Goal: Task Accomplishment & Management: Complete application form

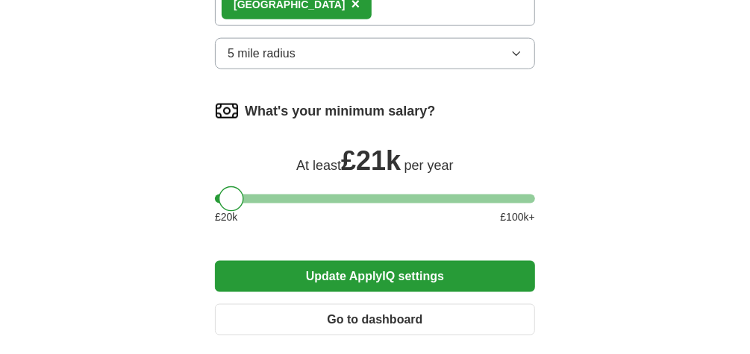
scroll to position [1060, 0]
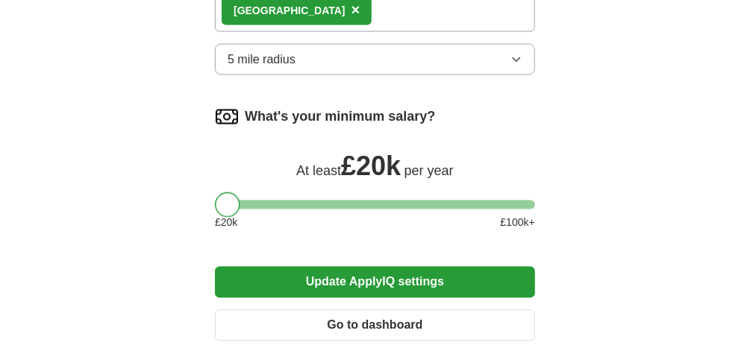
drag, startPoint x: 227, startPoint y: 193, endPoint x: 219, endPoint y: 196, distance: 7.8
click at [219, 196] on div at bounding box center [227, 205] width 25 height 25
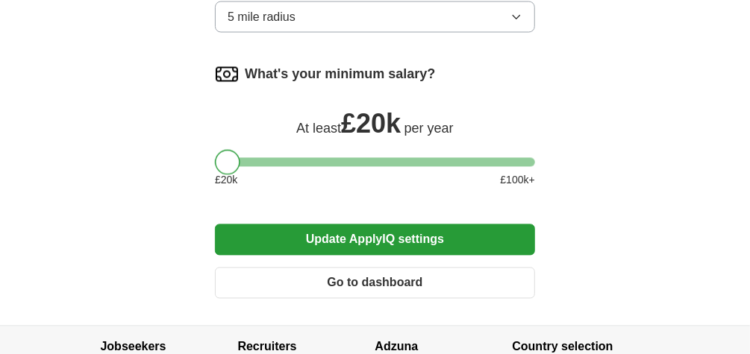
scroll to position [1120, 0]
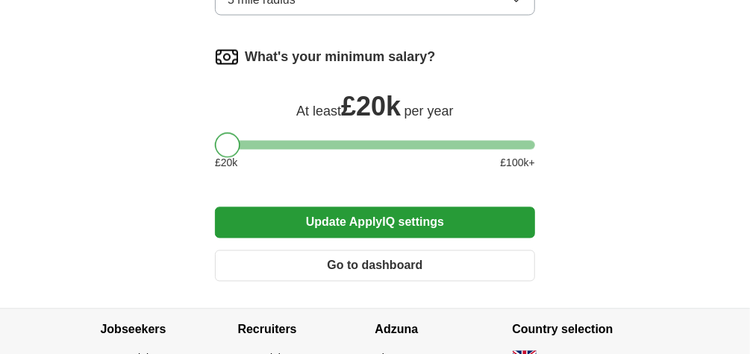
click at [323, 210] on button "Update ApplyIQ settings" at bounding box center [375, 222] width 320 height 31
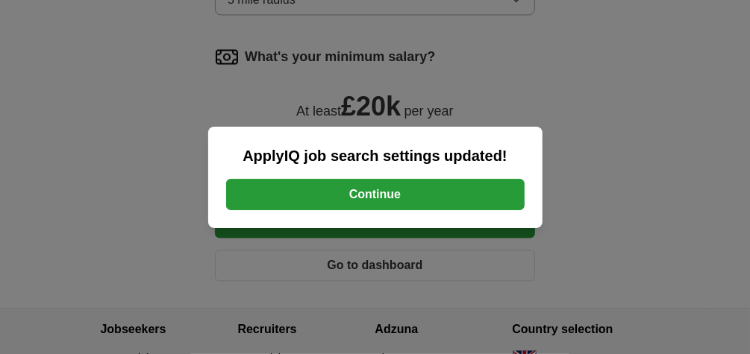
click at [376, 196] on button "Continue" at bounding box center [375, 194] width 299 height 31
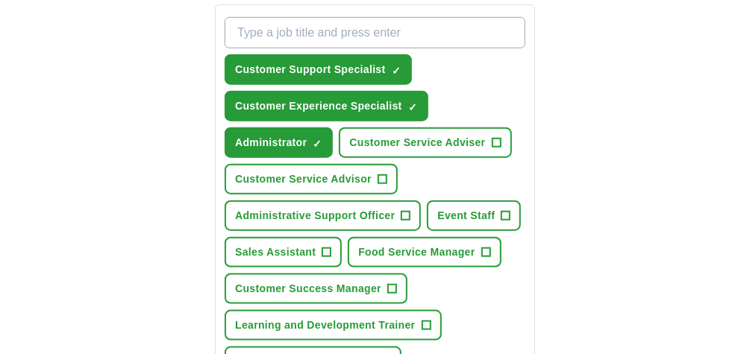
scroll to position [597, 0]
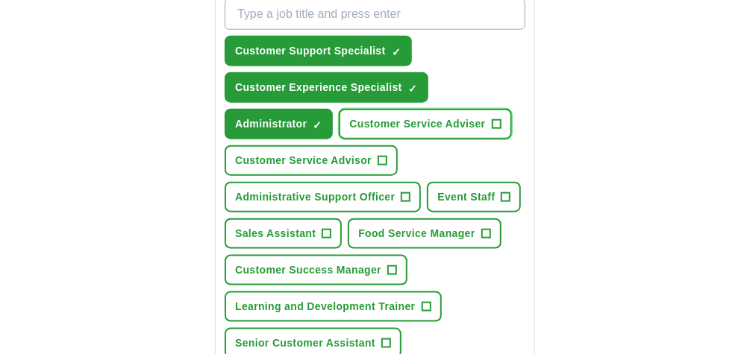
click at [421, 122] on span "Customer Service Adviser" at bounding box center [417, 124] width 136 height 16
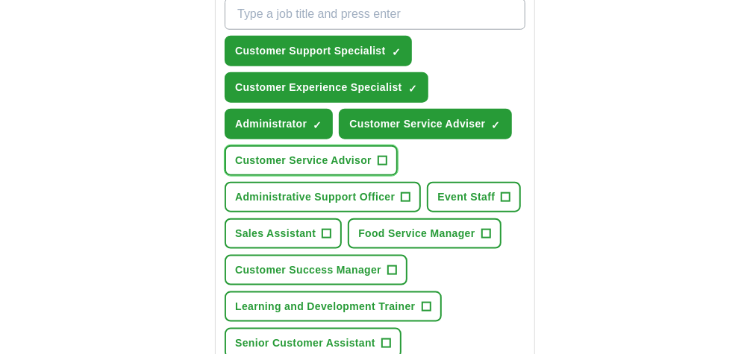
click at [313, 160] on span "Customer Service Advisor" at bounding box center [303, 161] width 137 height 16
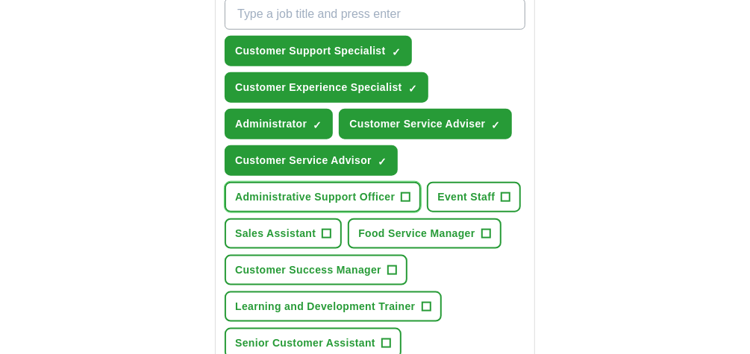
click at [315, 190] on span "Administrative Support Officer" at bounding box center [315, 198] width 160 height 16
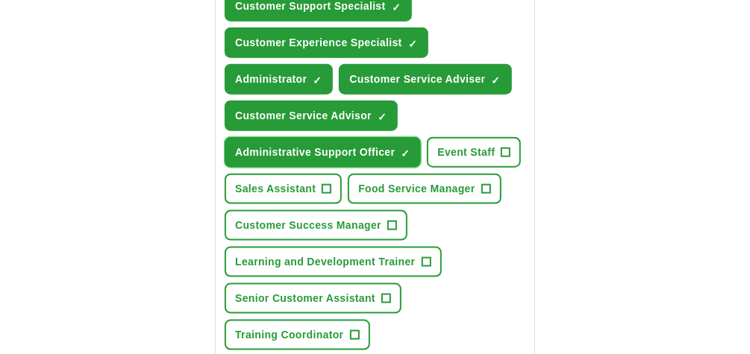
scroll to position [716, 0]
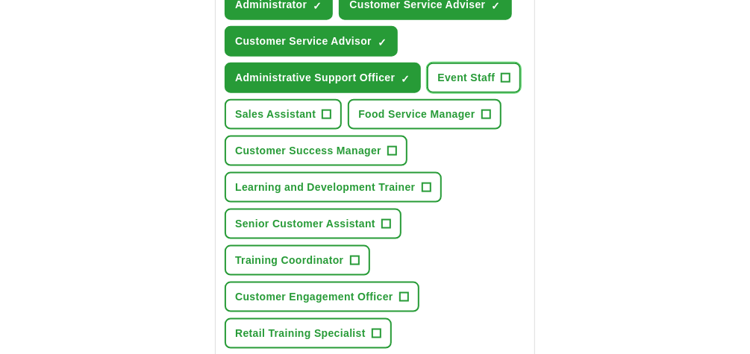
click at [451, 75] on span "Event Staff" at bounding box center [465, 78] width 57 height 16
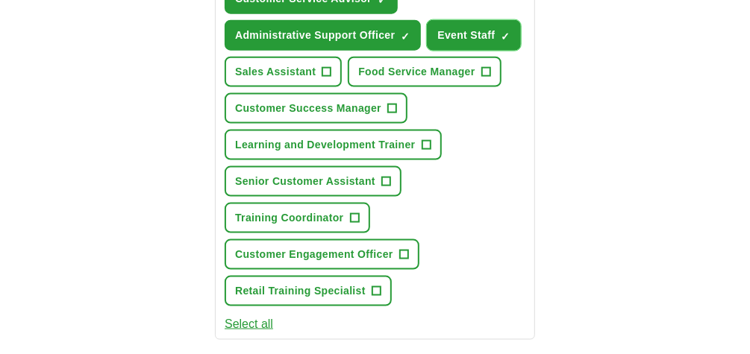
scroll to position [776, 0]
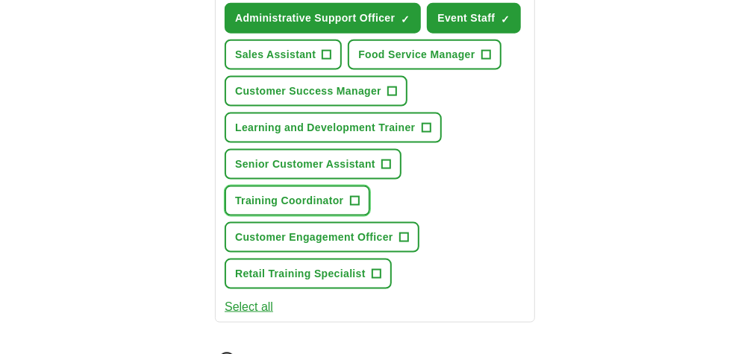
click at [293, 193] on span "Training Coordinator" at bounding box center [289, 201] width 108 height 16
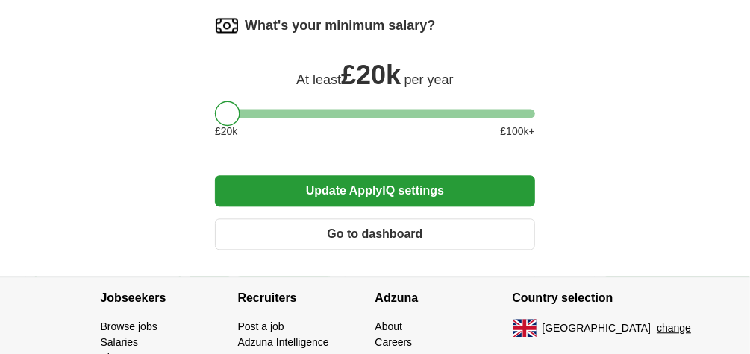
scroll to position [1313, 0]
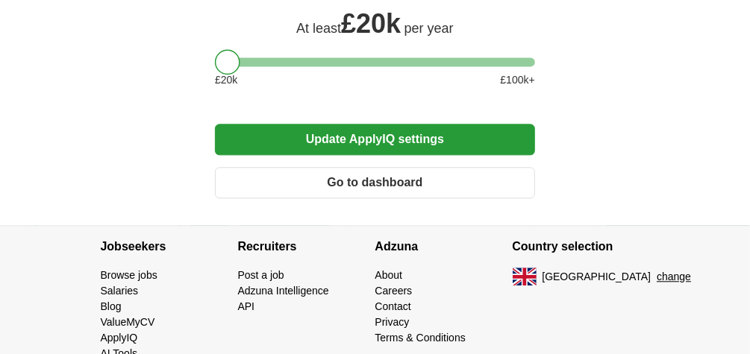
click at [458, 137] on button "Update ApplyIQ settings" at bounding box center [375, 139] width 320 height 31
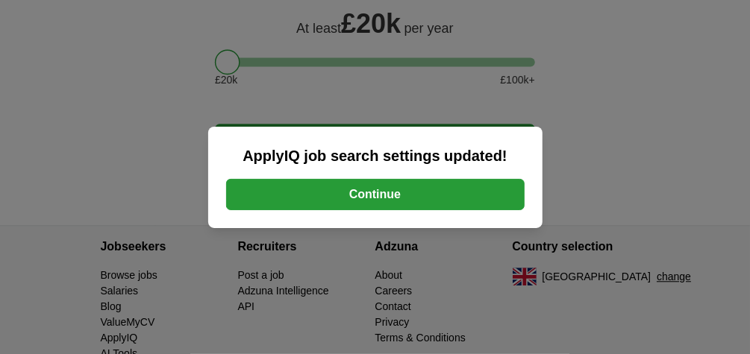
click at [389, 205] on button "Continue" at bounding box center [375, 194] width 299 height 31
